Goal: Check status

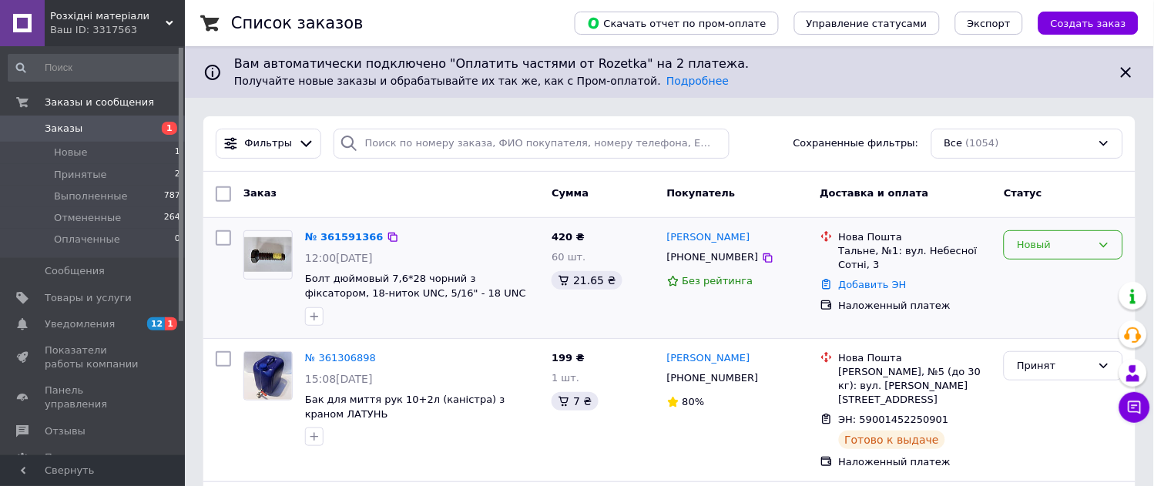
drag, startPoint x: 1090, startPoint y: 247, endPoint x: 1080, endPoint y: 248, distance: 9.3
click at [1090, 247] on div "Новый" at bounding box center [1054, 245] width 75 height 16
click at [1043, 275] on li "Принят" at bounding box center [1064, 277] width 118 height 29
click at [328, 239] on link "№ 361591366" at bounding box center [340, 237] width 71 height 12
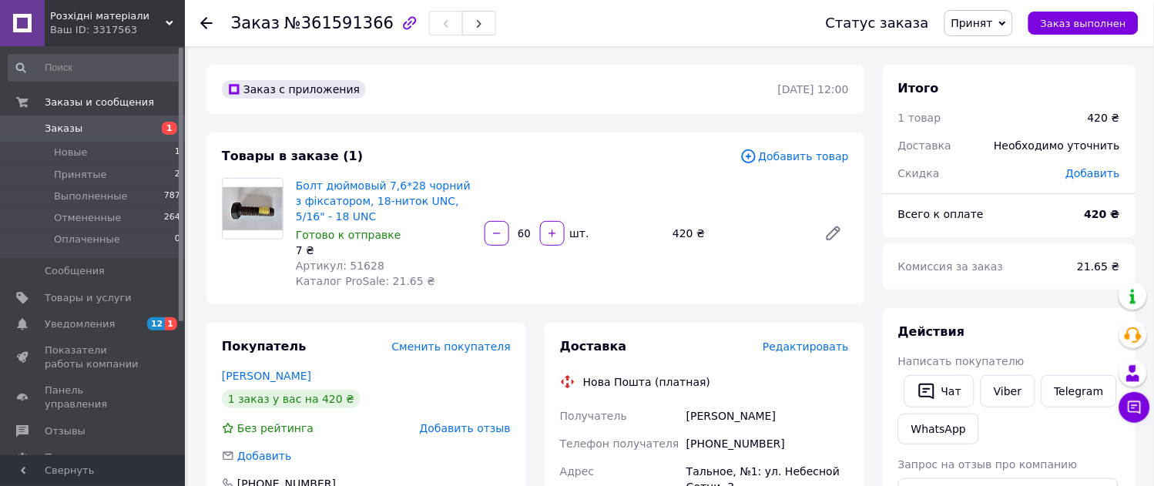
drag, startPoint x: 787, startPoint y: 413, endPoint x: 688, endPoint y: 416, distance: 98.7
click at [688, 416] on div "[PERSON_NAME]" at bounding box center [768, 416] width 169 height 28
copy div "[PERSON_NAME]"
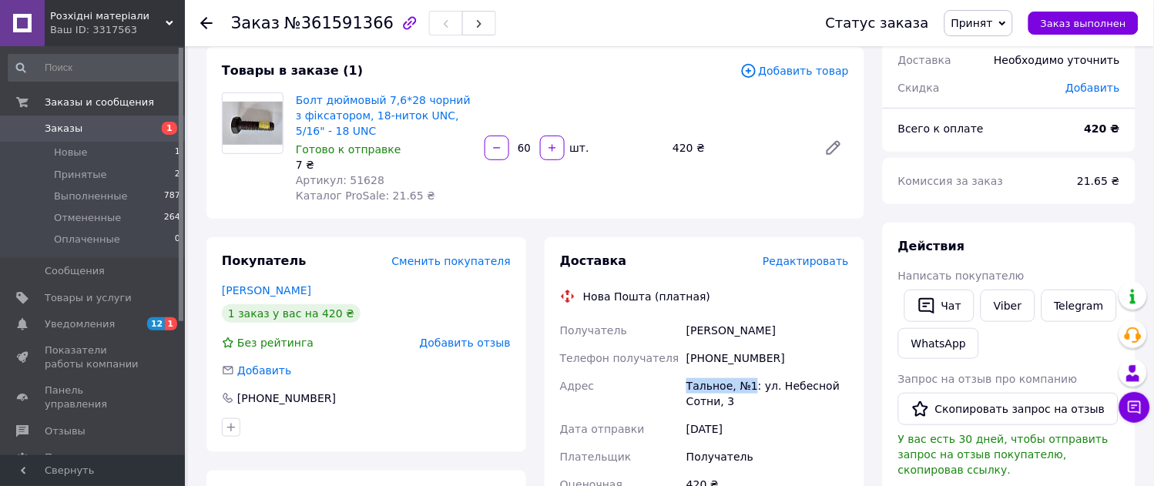
drag, startPoint x: 687, startPoint y: 383, endPoint x: 748, endPoint y: 381, distance: 61.7
click at [748, 381] on div "Тальное, №1: ул. Небесной Сотни, 3" at bounding box center [768, 393] width 169 height 43
copy div "Тальное, №1"
drag, startPoint x: 781, startPoint y: 362, endPoint x: 687, endPoint y: 360, distance: 93.3
click at [687, 360] on div "[PHONE_NUMBER]" at bounding box center [768, 358] width 169 height 28
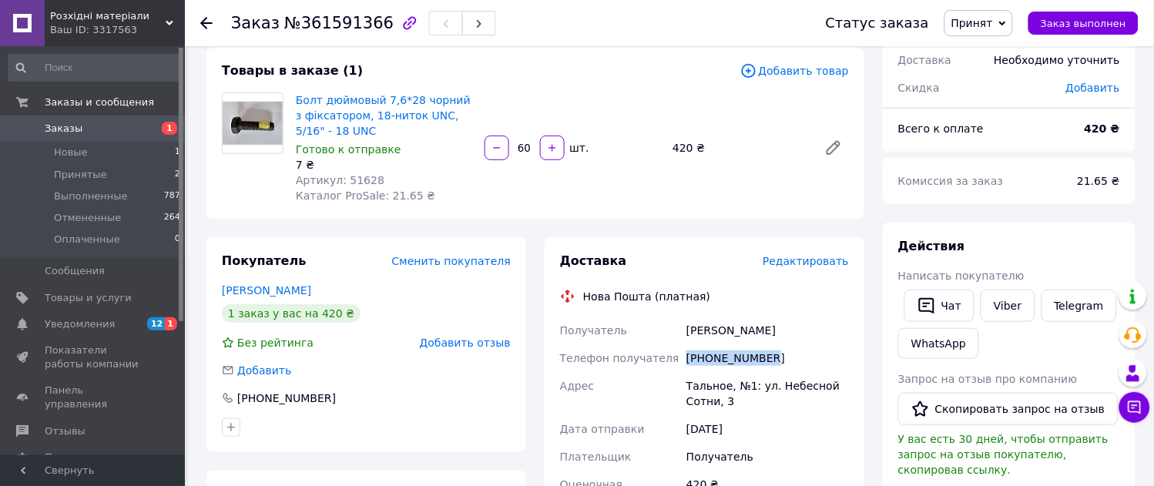
copy div "[PHONE_NUMBER]"
